Goal: Check status: Check status

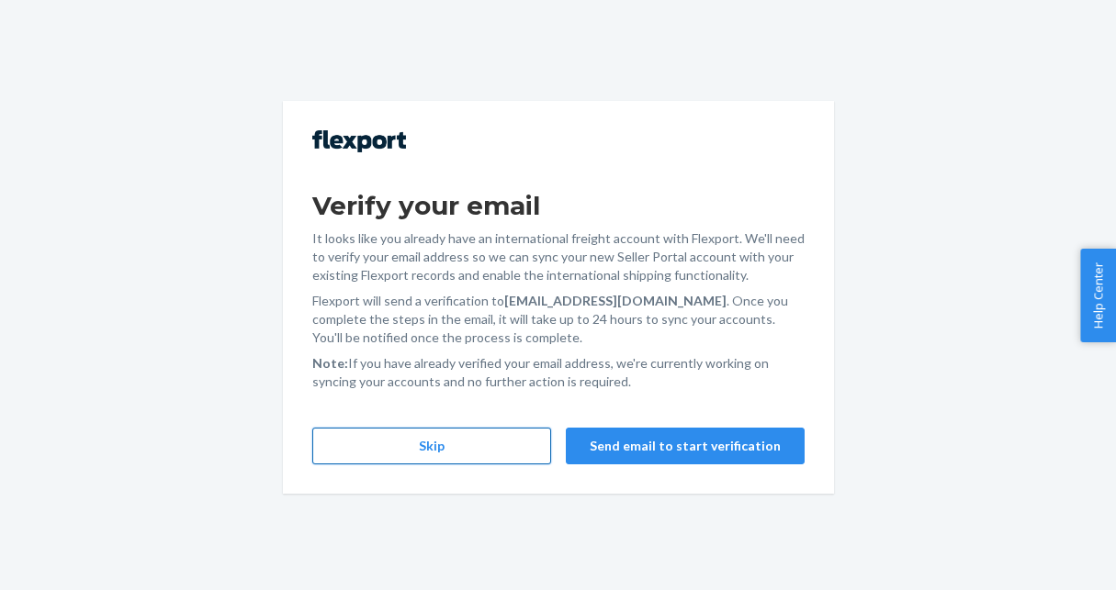
click at [414, 457] on button "Skip" at bounding box center [431, 446] width 239 height 37
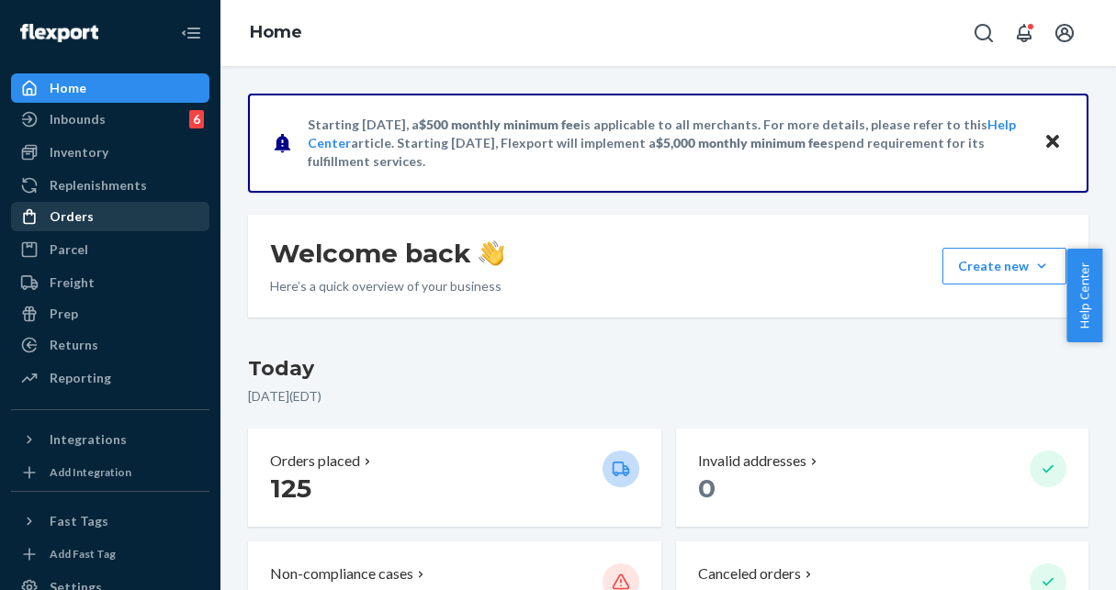
click at [83, 210] on div "Orders" at bounding box center [72, 217] width 44 height 18
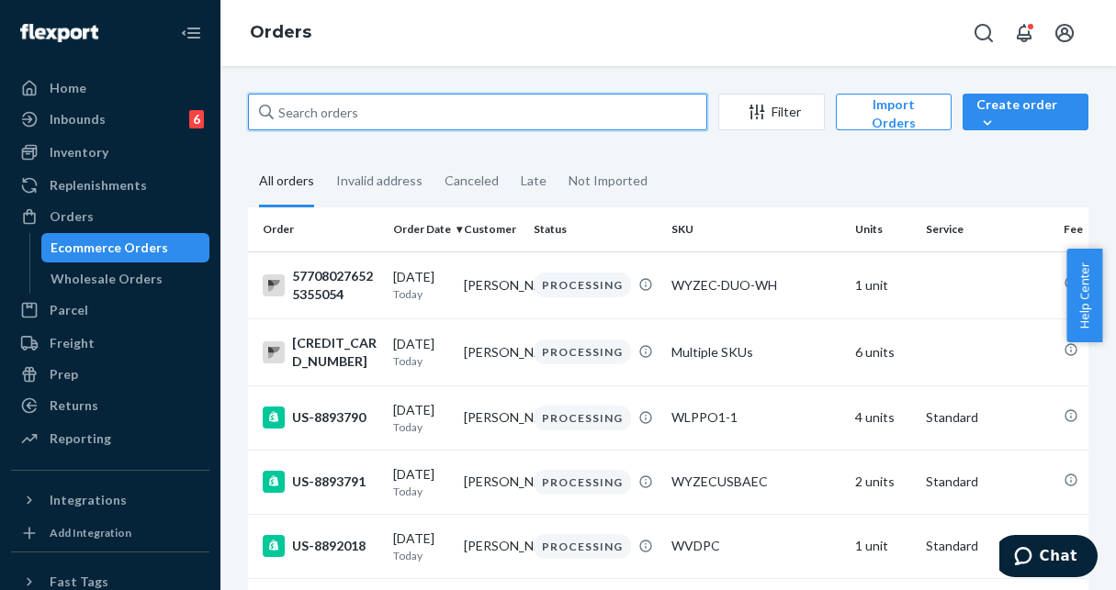
click at [521, 105] on input "text" at bounding box center [477, 112] width 459 height 37
paste input "US-8869674"
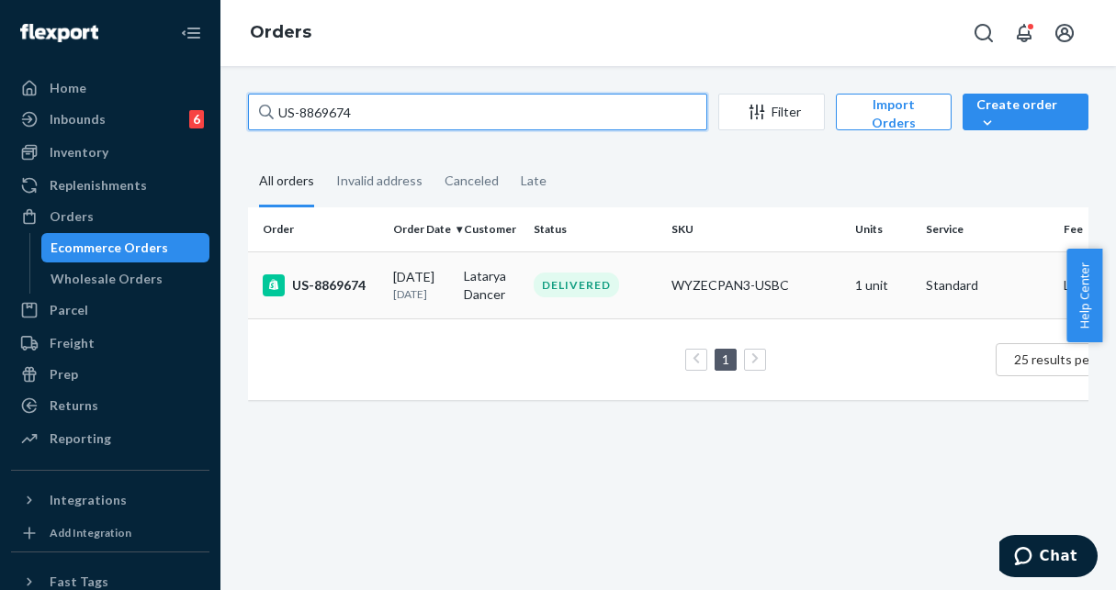
type input "US-8869674"
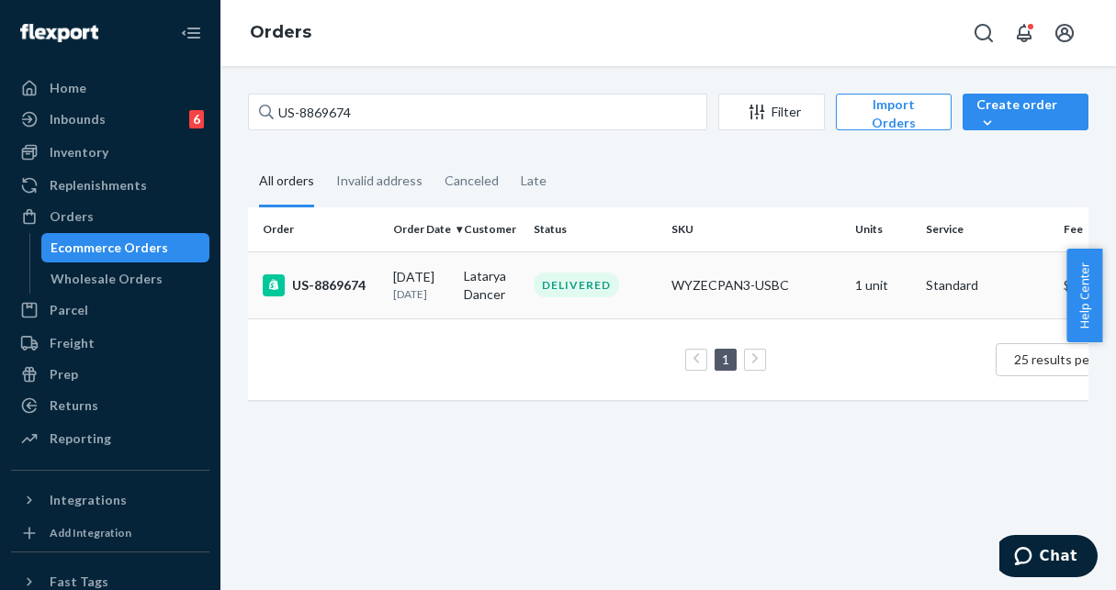
click at [332, 282] on div "US-8869674" at bounding box center [321, 286] width 116 height 22
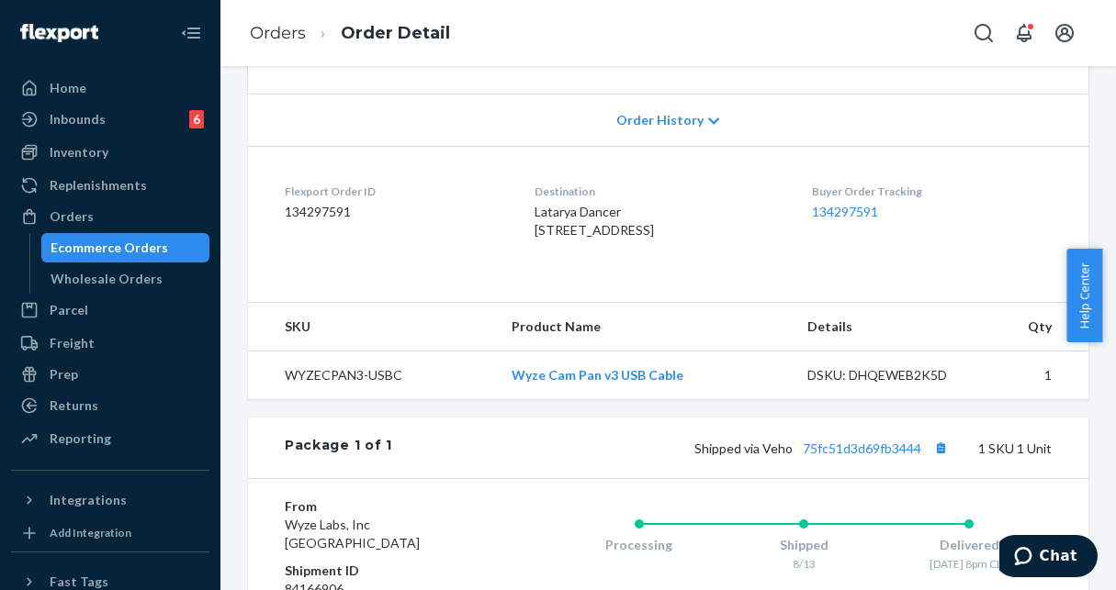
scroll to position [459, 0]
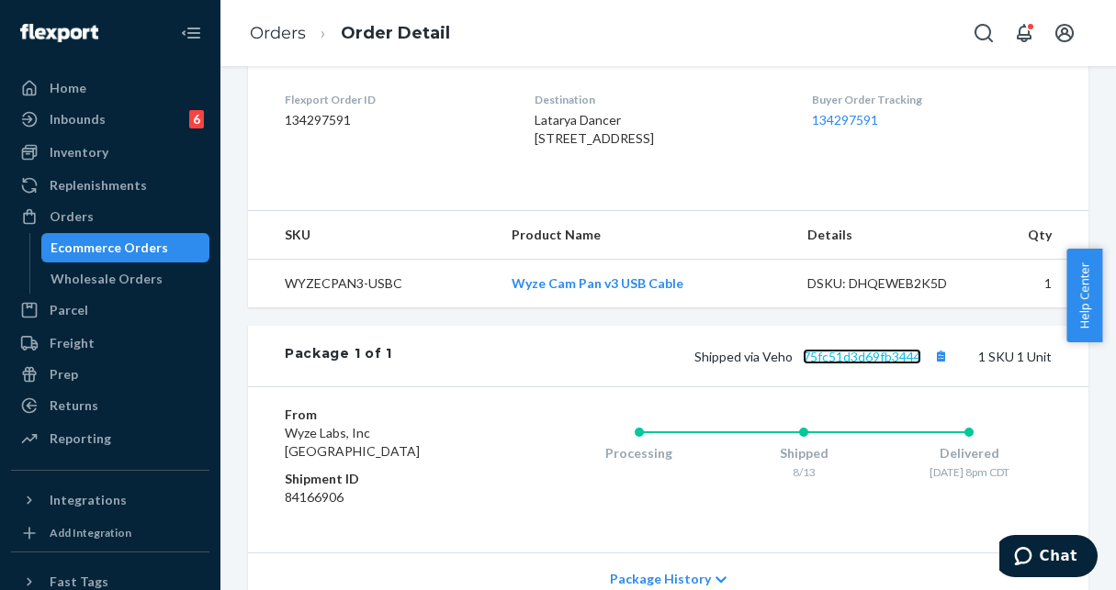
click at [840, 365] on link "75fc51d3d69fb3444" at bounding box center [862, 357] width 118 height 16
